Goal: Task Accomplishment & Management: Use online tool/utility

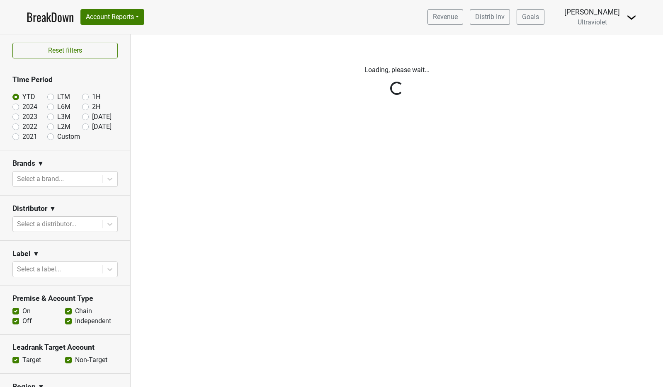
click at [620, 12] on div "Revenue Distrib Inv Goals [PERSON_NAME] Ultraviolet [GEOGRAPHIC_DATA] Open Lead…" at bounding box center [529, 17] width 216 height 21
click at [630, 17] on img at bounding box center [632, 17] width 10 height 10
click at [611, 56] on link "Logout" at bounding box center [604, 59] width 66 height 13
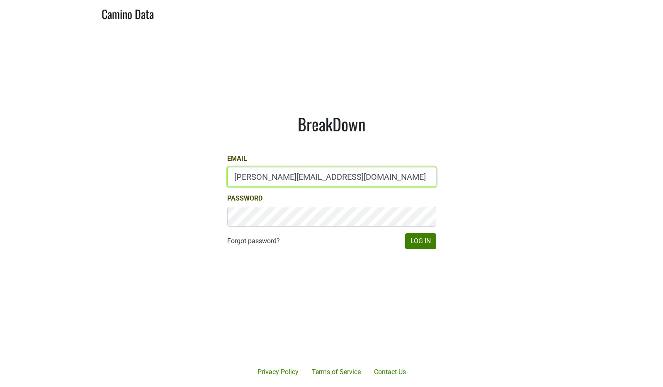
click at [306, 175] on input "[PERSON_NAME][EMAIL_ADDRESS][DOMAIN_NAME]" at bounding box center [331, 177] width 209 height 20
type input "[EMAIL_ADDRESS][DOMAIN_NAME]"
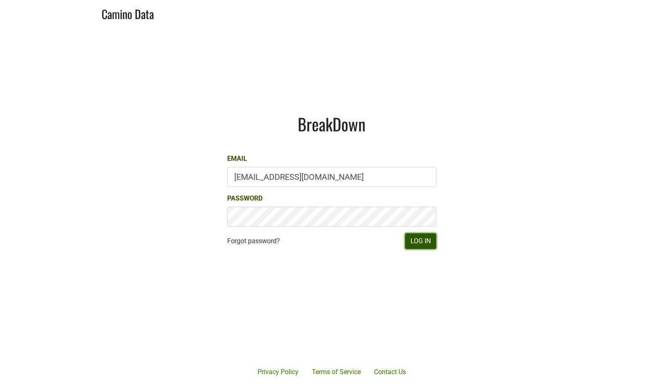
click at [425, 241] on button "Log In" at bounding box center [420, 241] width 31 height 16
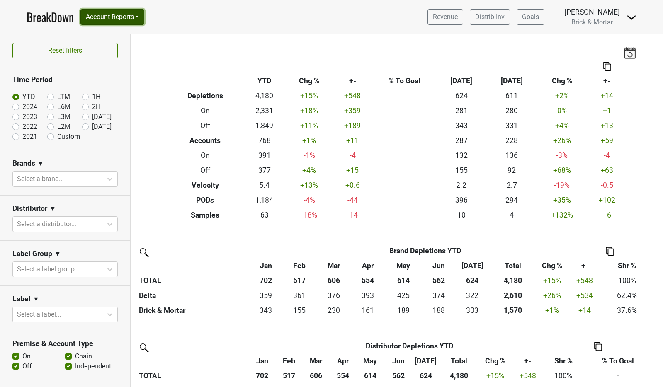
click at [119, 19] on button "Account Reports" at bounding box center [112, 17] width 64 height 16
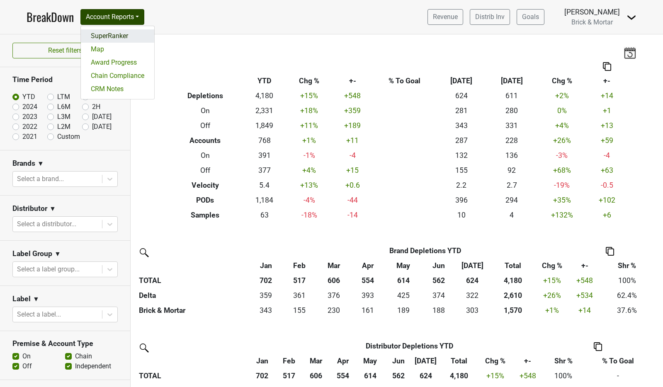
click at [114, 39] on link "SuperRanker" at bounding box center [117, 35] width 73 height 13
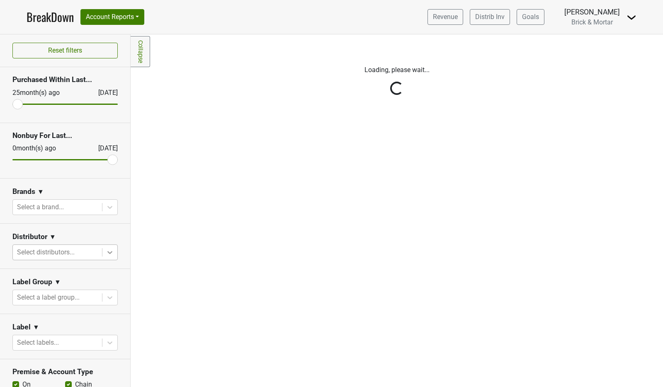
click at [107, 254] on icon at bounding box center [109, 252] width 5 height 3
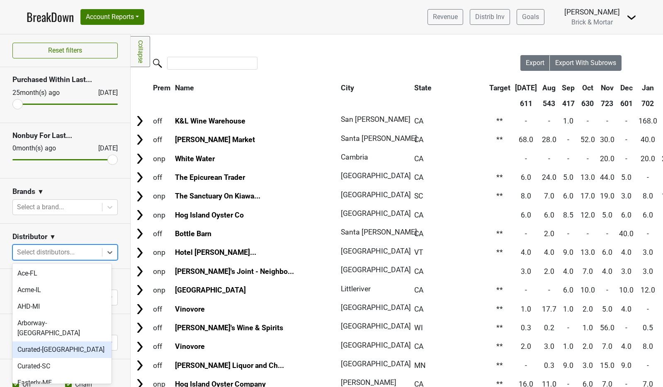
click at [63, 342] on div "Curated-NC" at bounding box center [61, 350] width 99 height 17
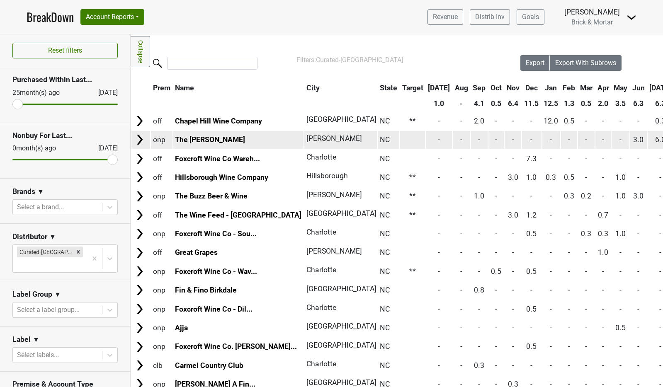
click at [141, 143] on img at bounding box center [140, 140] width 12 height 12
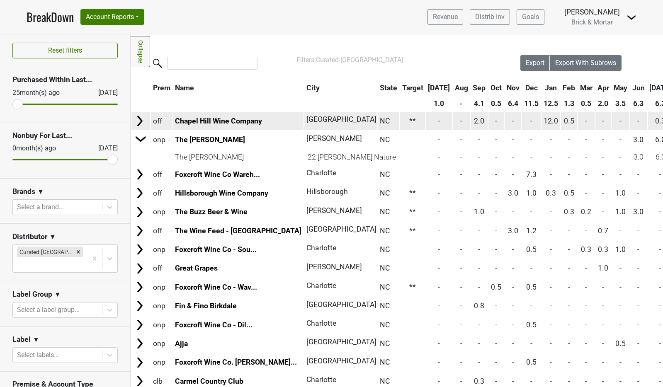
click at [143, 124] on img at bounding box center [140, 121] width 12 height 12
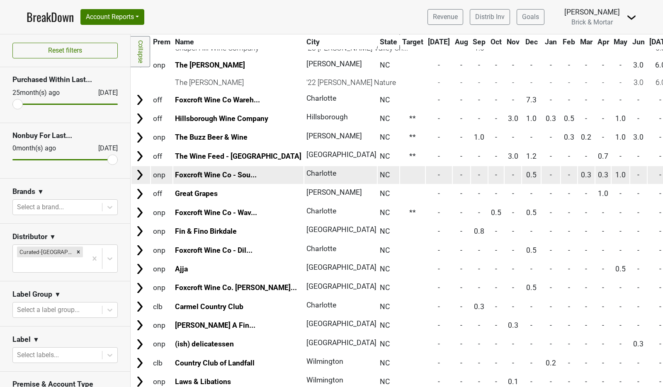
scroll to position [162, 0]
